Goal: Task Accomplishment & Management: Manage account settings

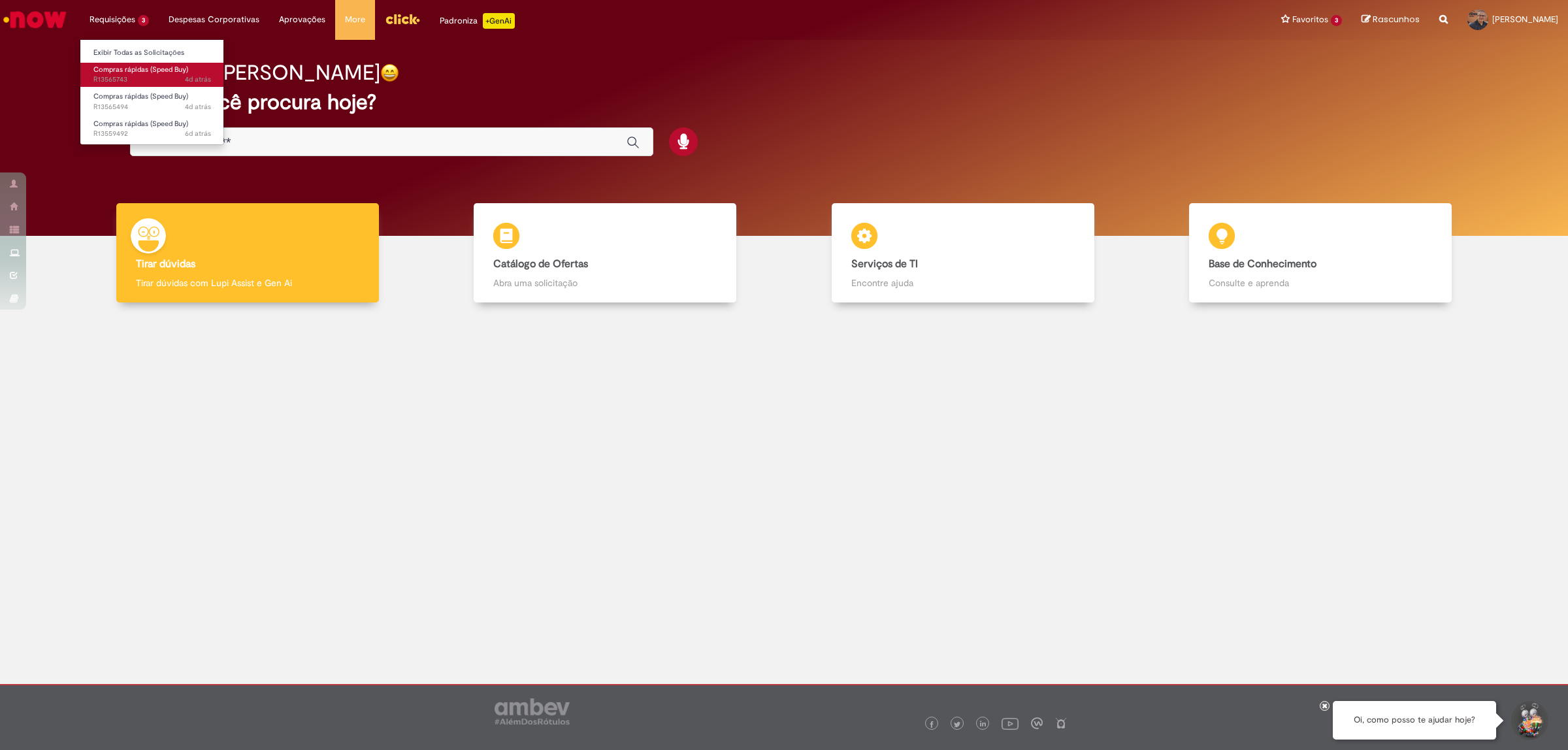
click at [123, 65] on span "Compras rápidas (Speed Buy)" at bounding box center [140, 70] width 95 height 10
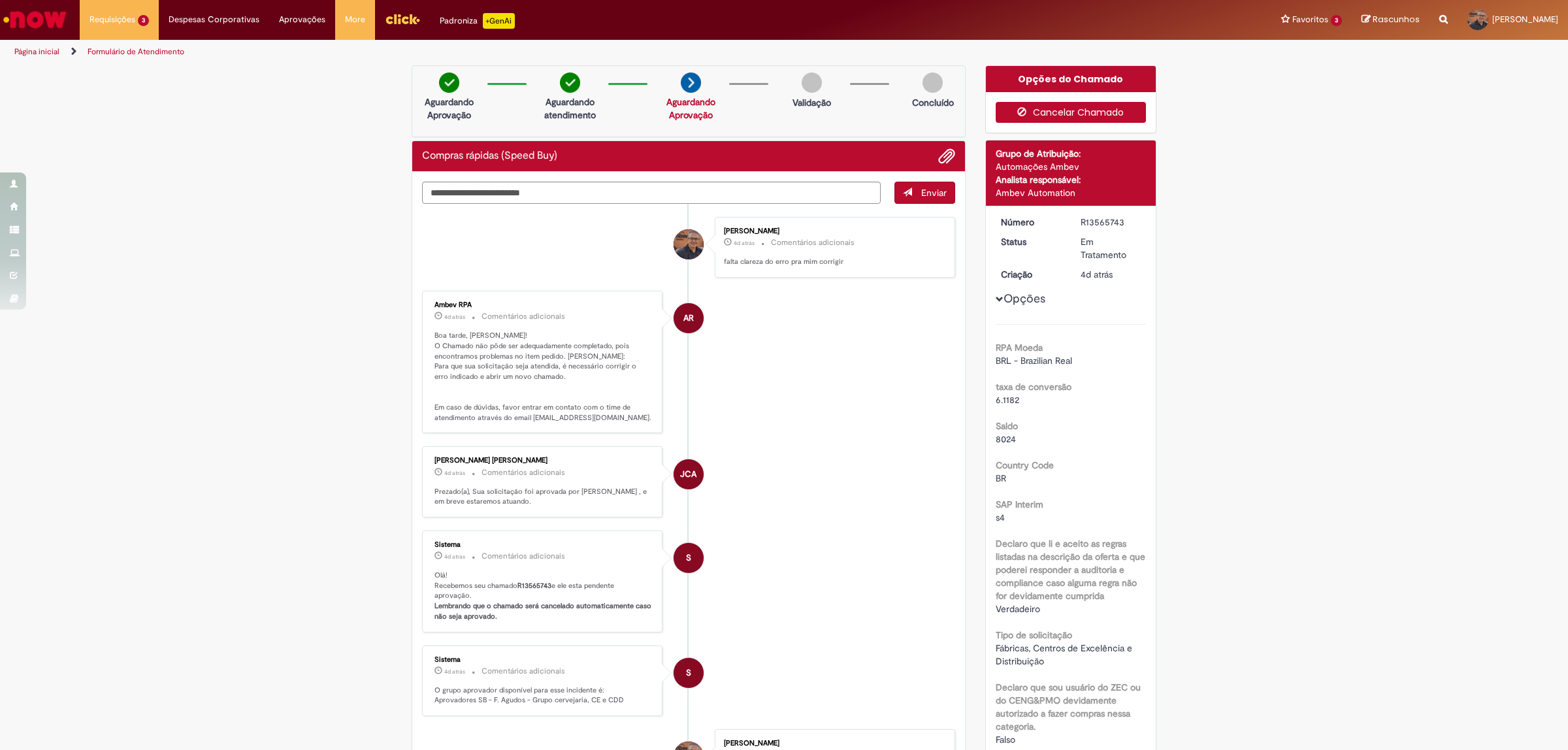
click at [1059, 113] on button "Cancelar Chamado" at bounding box center [1071, 112] width 151 height 21
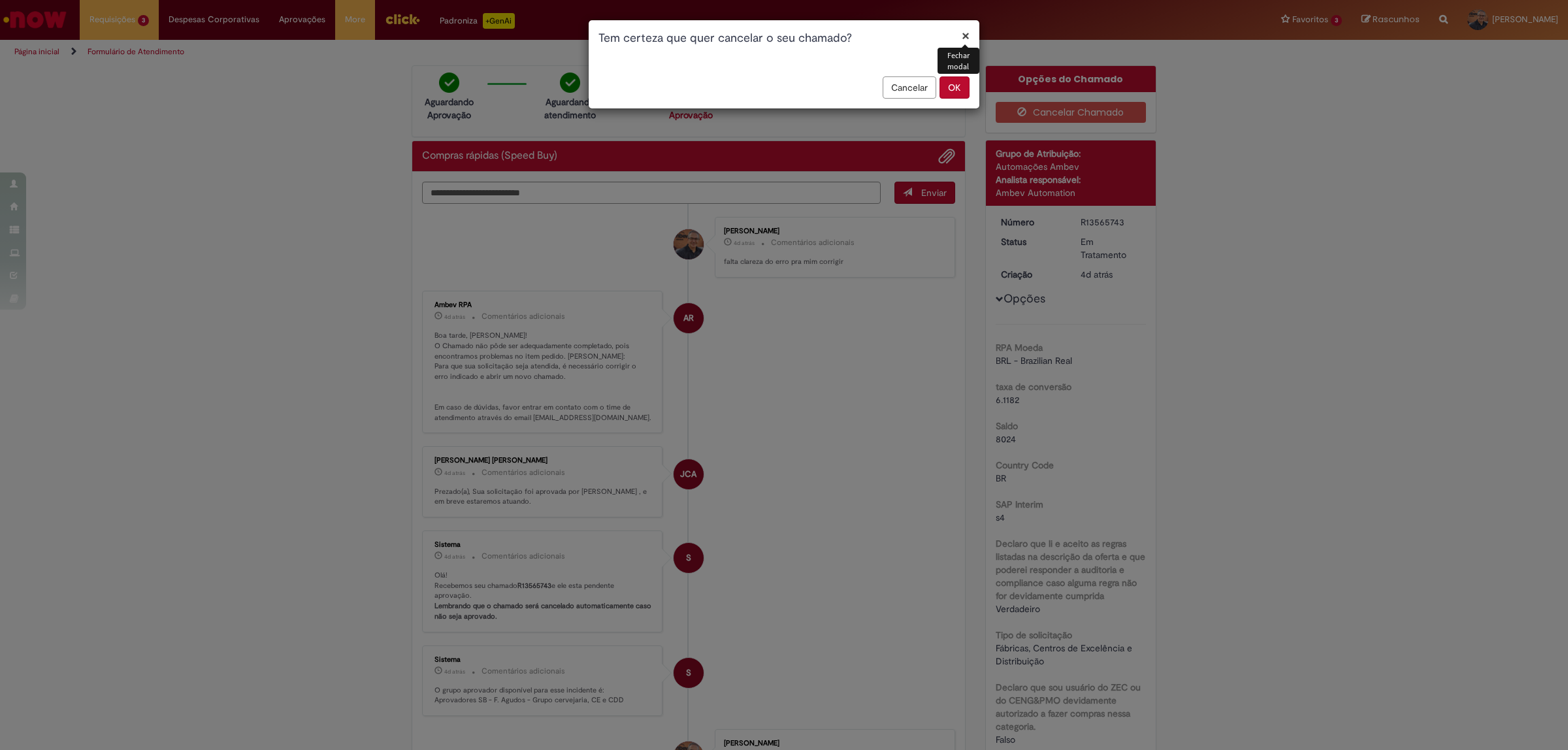
click at [952, 82] on button "OK" at bounding box center [954, 88] width 30 height 22
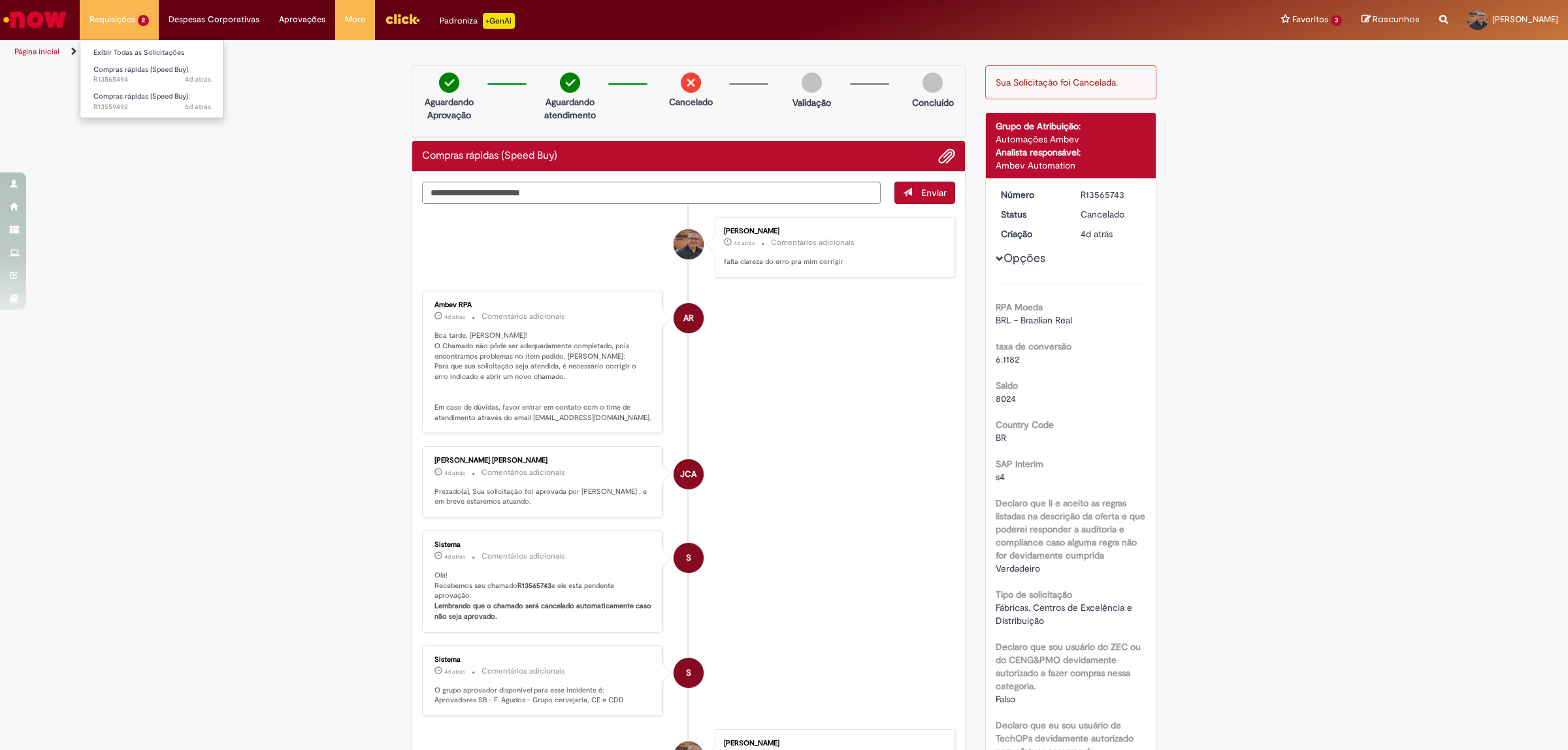
click at [118, 25] on li "Requisições 2 Exibir Todas as Solicitações Compras rápidas (Speed Buy) 4d atrás…" at bounding box center [119, 19] width 79 height 39
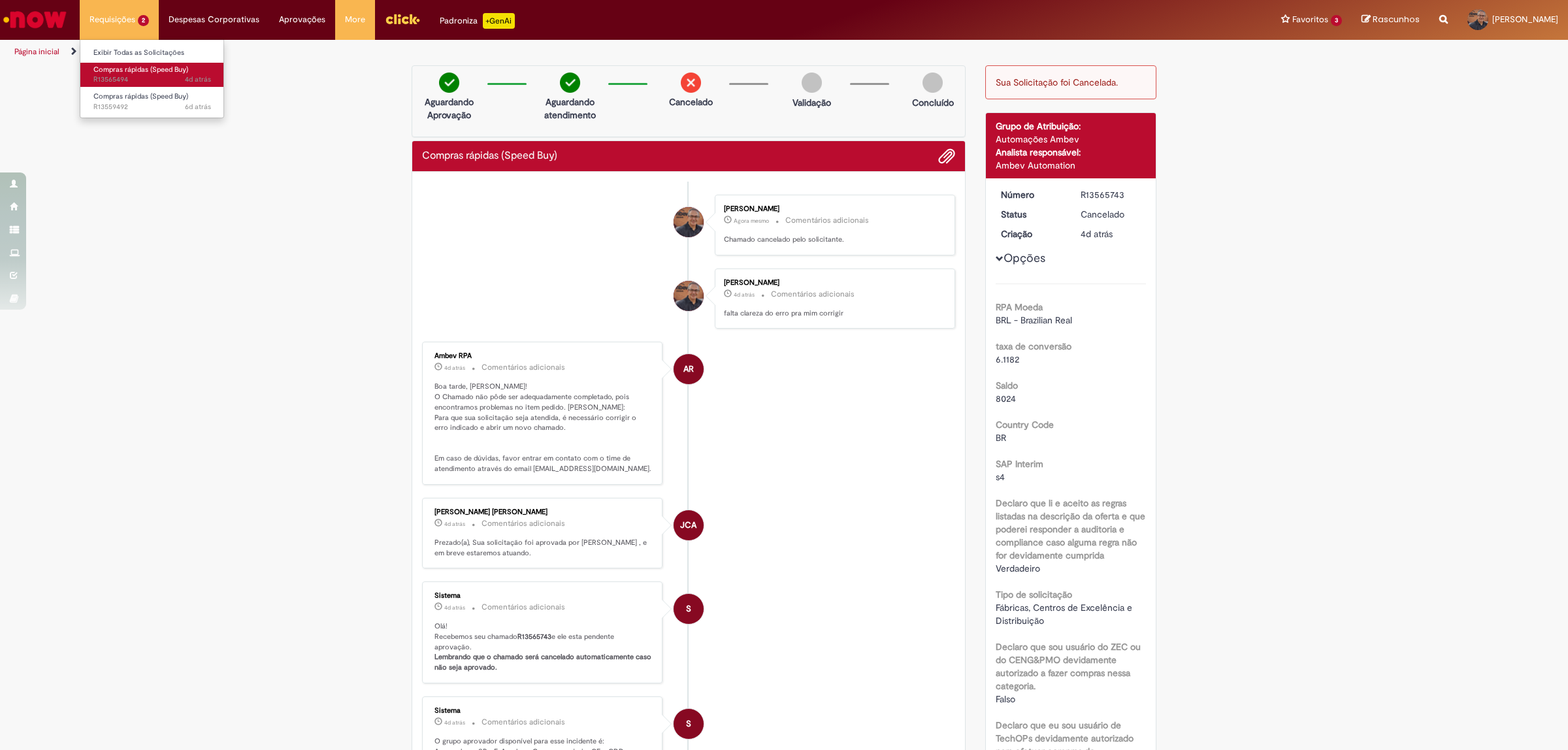
click at [120, 69] on span "Compras rápidas (Speed Buy)" at bounding box center [140, 70] width 95 height 10
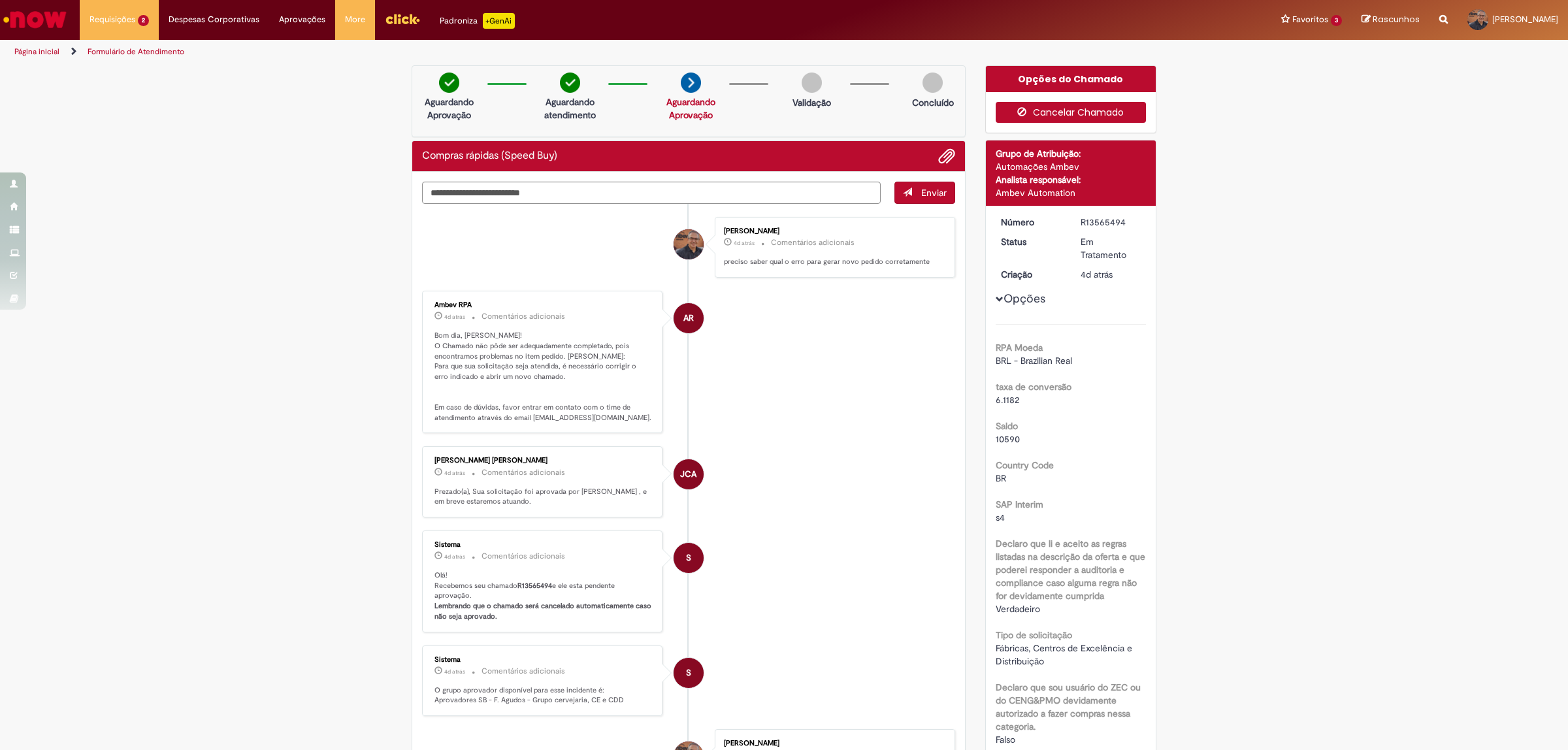
click at [1055, 106] on button "Cancelar Chamado" at bounding box center [1071, 112] width 151 height 21
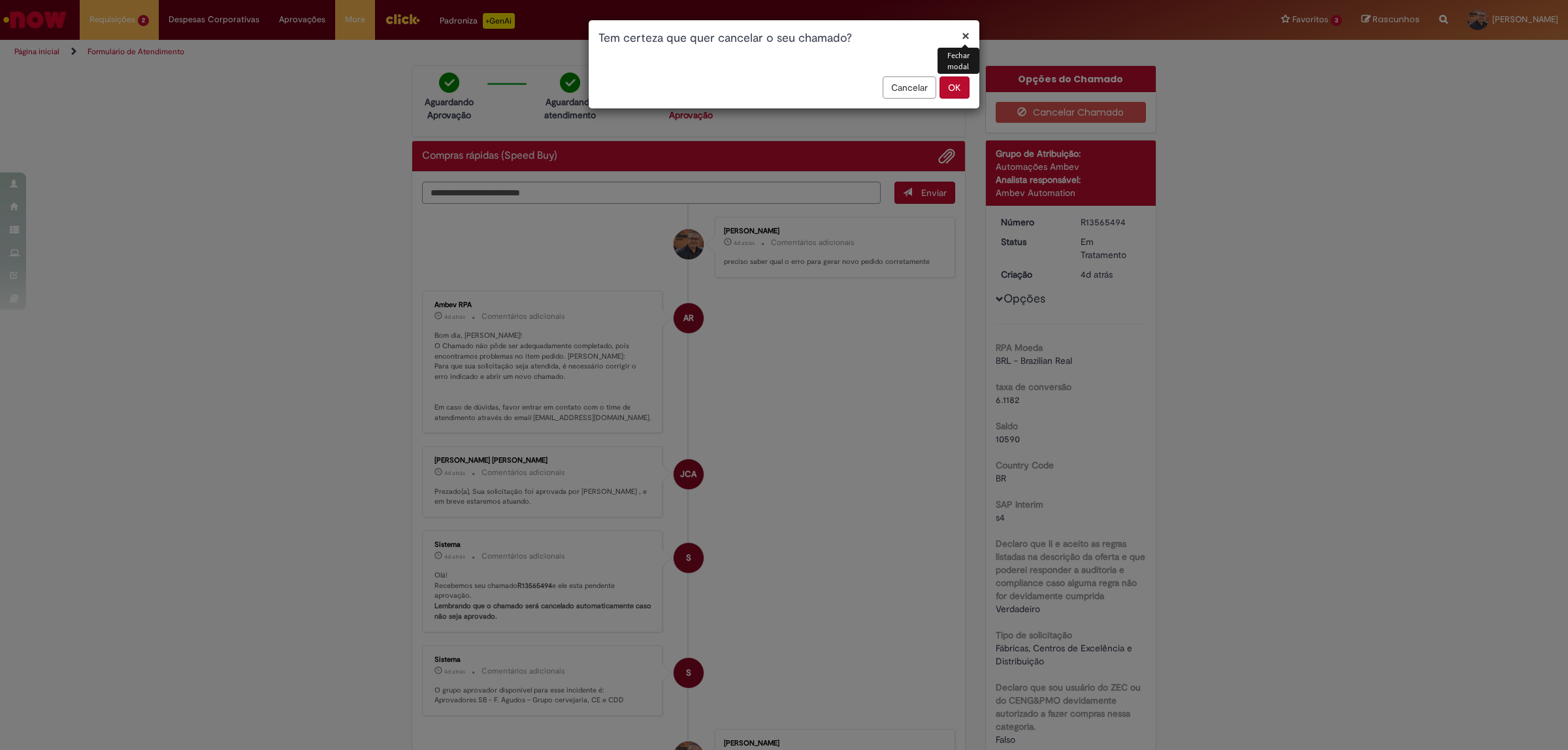
click at [955, 89] on button "OK" at bounding box center [954, 88] width 30 height 22
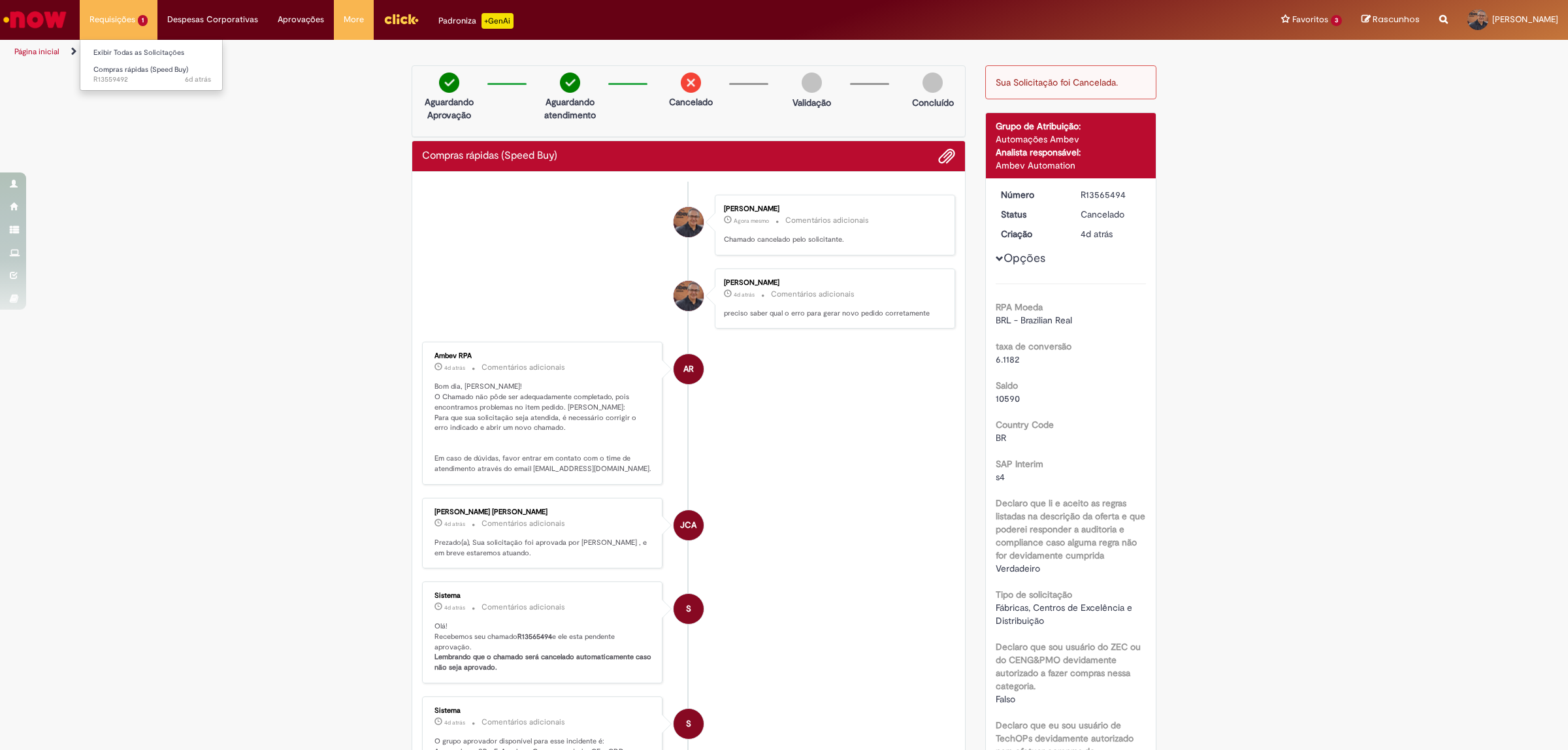
click at [116, 28] on li "Requisições 1 Exibir Todas as Solicitações Compras rápidas (Speed Buy) 6d atrás…" at bounding box center [118, 19] width 77 height 39
click at [145, 55] on link "Exibir Todas as Solicitações" at bounding box center [152, 53] width 144 height 15
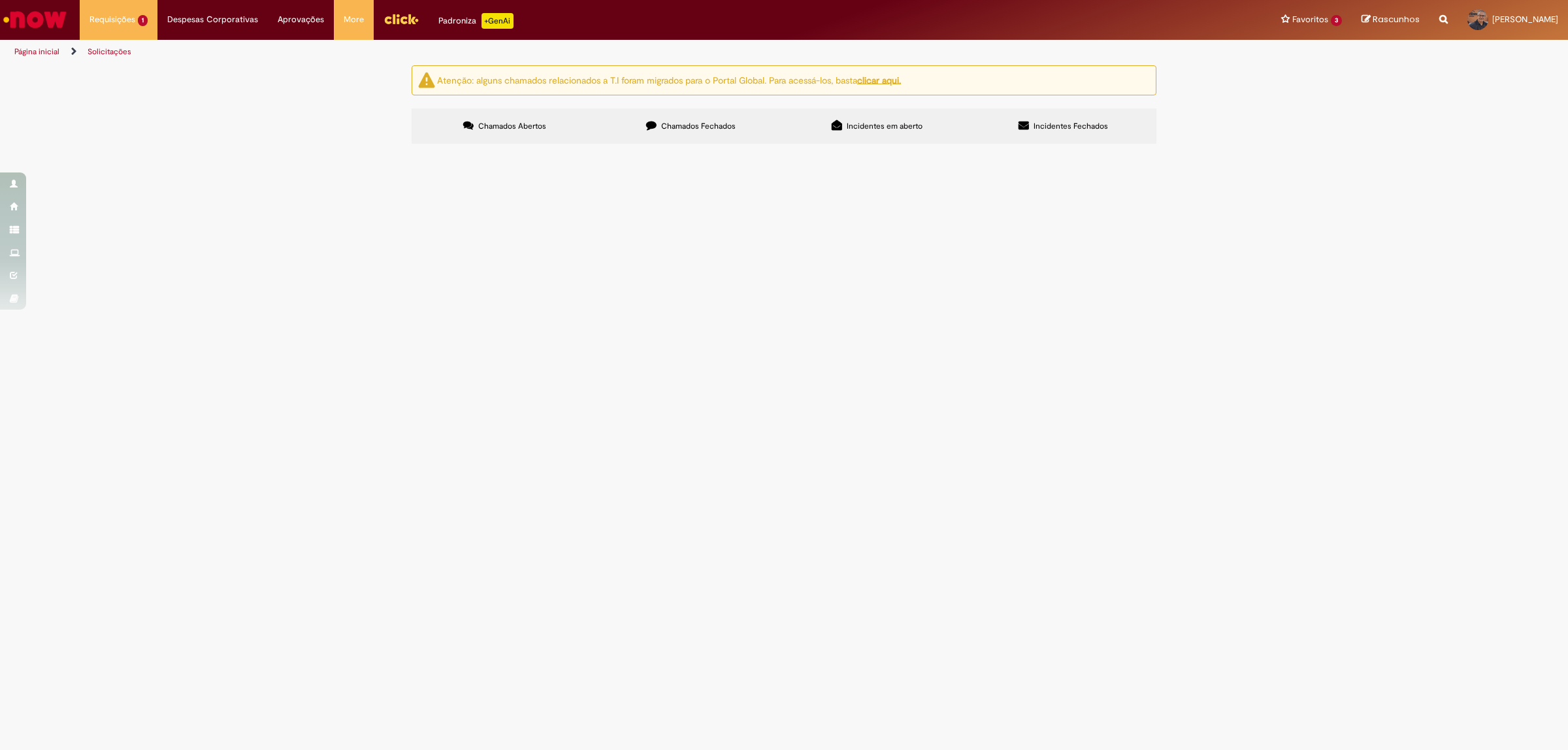
click at [701, 129] on span "Chamados Fechados" at bounding box center [698, 126] width 75 height 10
